Goal: Task Accomplishment & Management: Complete application form

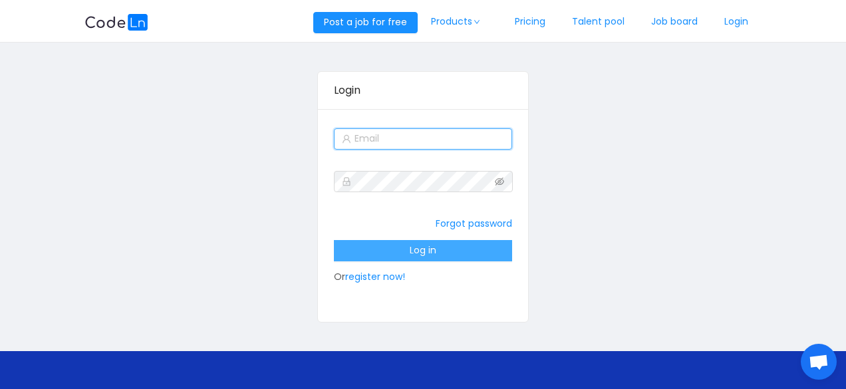
type input "[EMAIL_ADDRESS][DOMAIN_NAME]"
click at [412, 249] on button "Log in" at bounding box center [423, 250] width 179 height 21
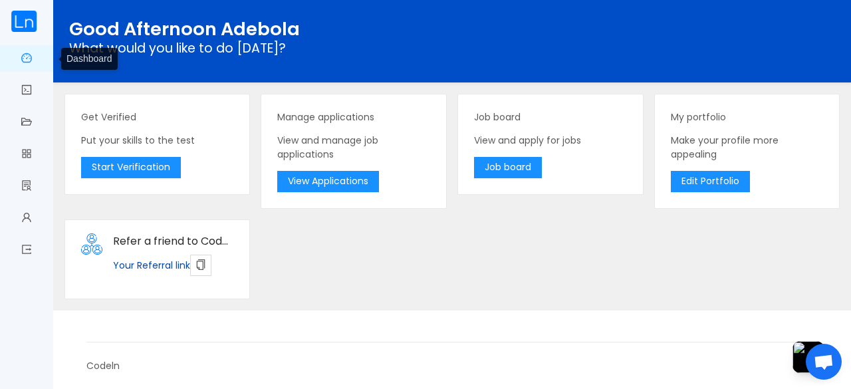
click at [21, 58] on link "Dashboard" at bounding box center [26, 59] width 11 height 28
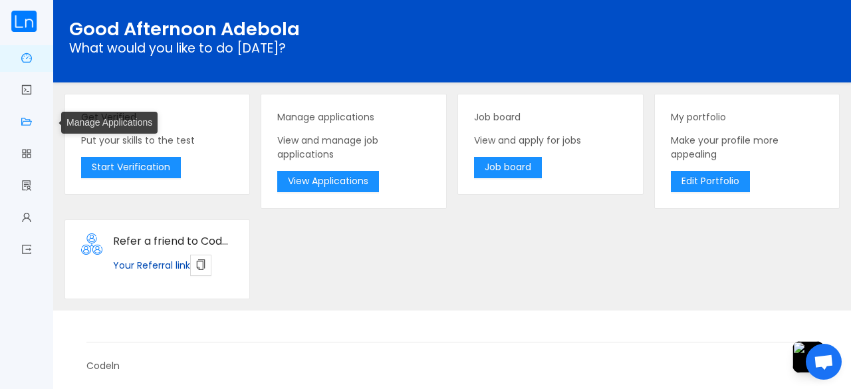
click at [27, 123] on link "Manage Applications" at bounding box center [26, 123] width 11 height 28
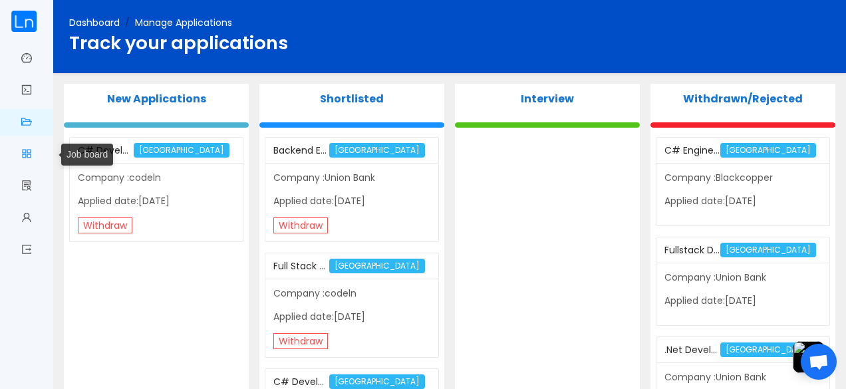
click at [27, 152] on link "Job board" at bounding box center [26, 155] width 11 height 28
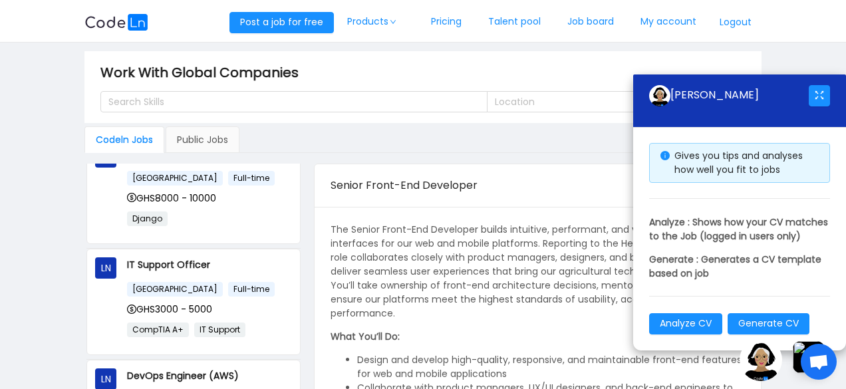
scroll to position [140, 0]
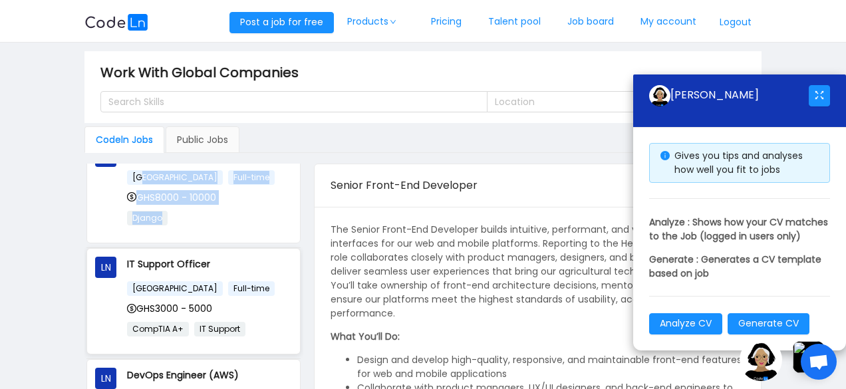
drag, startPoint x: 218, startPoint y: 213, endPoint x: 104, endPoint y: 245, distance: 118.3
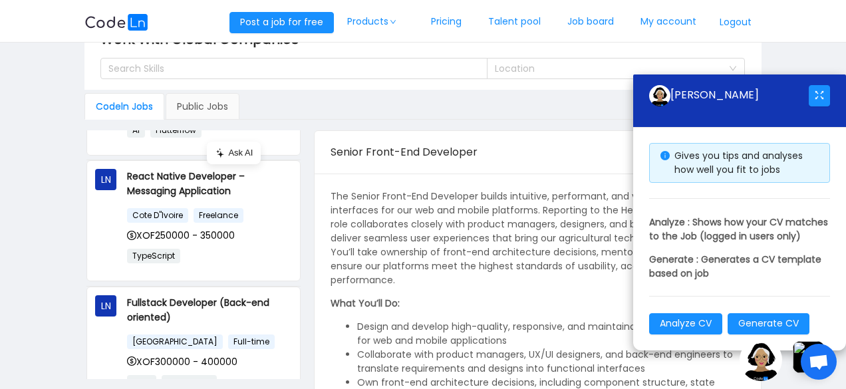
scroll to position [531, 0]
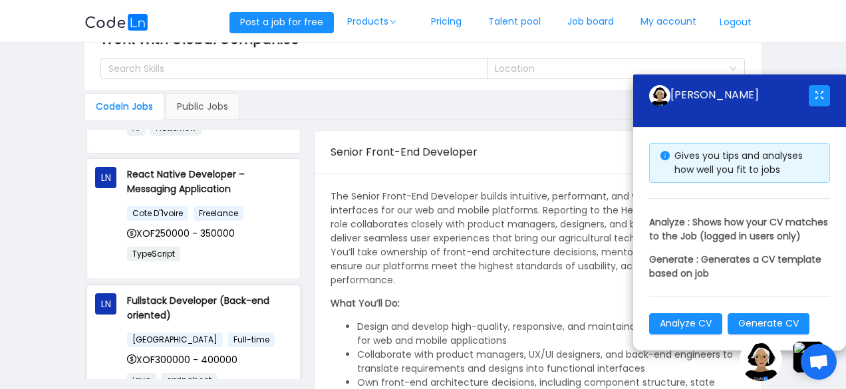
click at [196, 305] on p "Fullstack Developer (Back-end oriented)" at bounding box center [209, 307] width 165 height 29
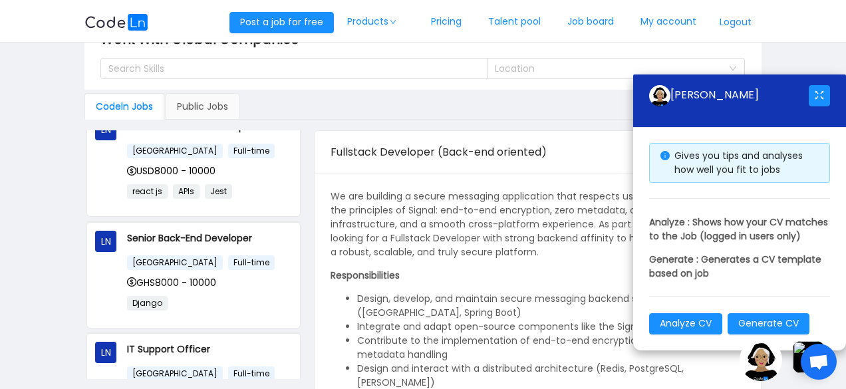
scroll to position [21, 0]
click at [199, 244] on p "Senior Back-End Developer" at bounding box center [209, 238] width 165 height 15
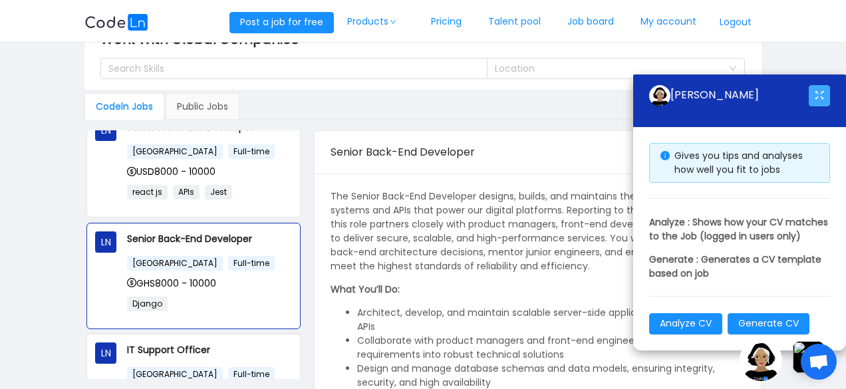
click at [811, 85] on button "button" at bounding box center [819, 95] width 21 height 21
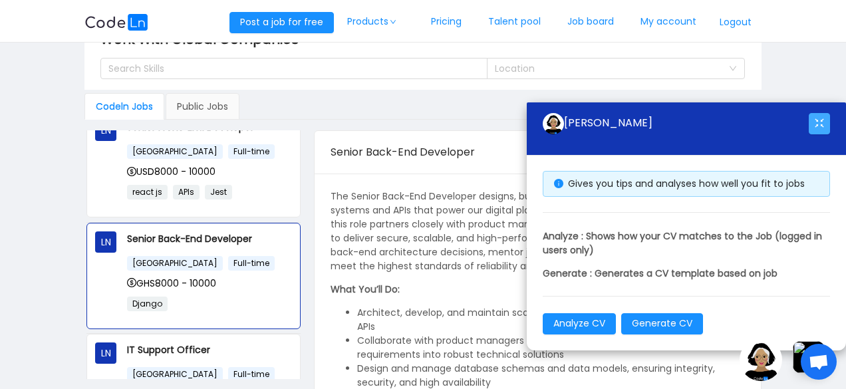
click at [823, 116] on button "button" at bounding box center [819, 123] width 21 height 21
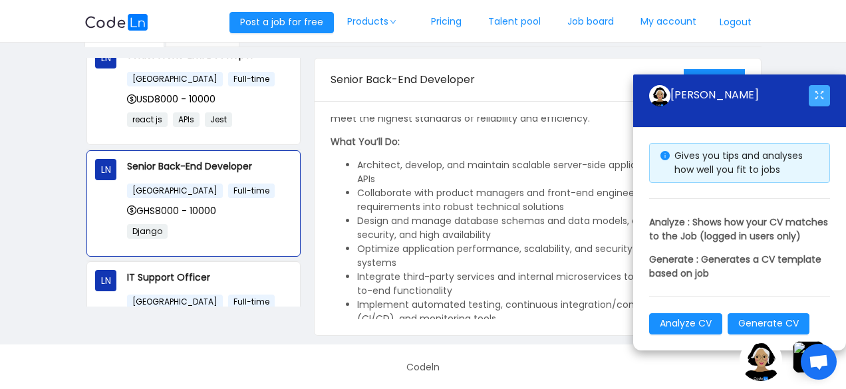
scroll to position [0, 0]
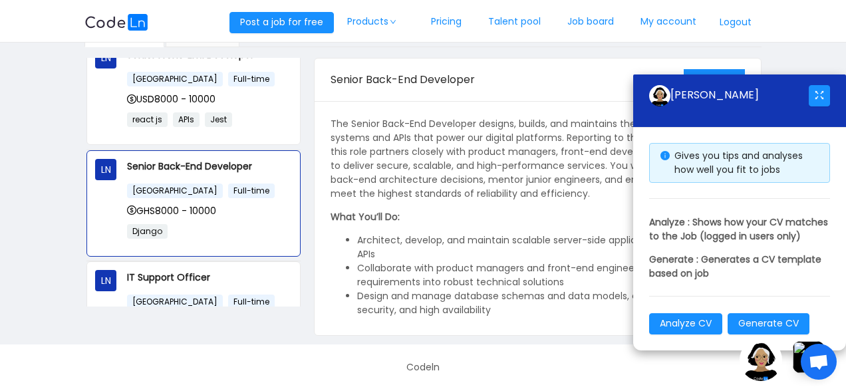
click at [484, 190] on p "The Senior Back-End Developer designs, builds, and maintains the core server-si…" at bounding box center [538, 159] width 414 height 84
